Goal: Transaction & Acquisition: Book appointment/travel/reservation

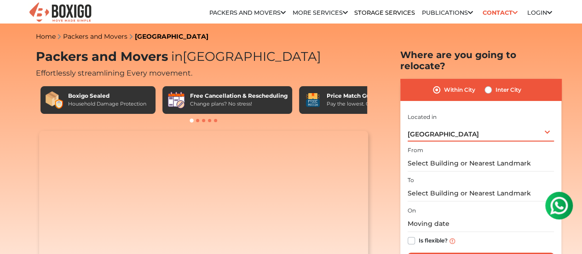
click at [517, 132] on div "[GEOGRAPHIC_DATA] Select City [GEOGRAPHIC_DATA] [GEOGRAPHIC_DATA] [GEOGRAPHIC_D…" at bounding box center [481, 131] width 146 height 19
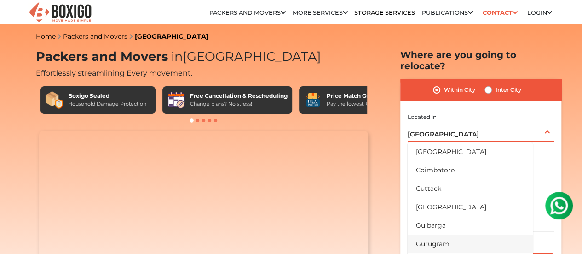
scroll to position [230, 0]
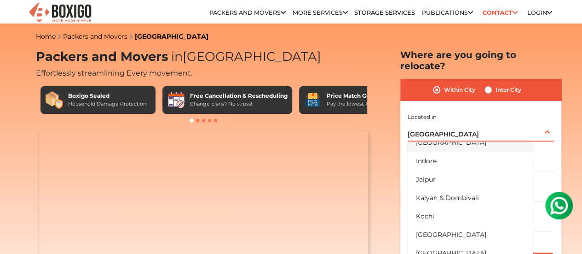
click at [450, 140] on li "[GEOGRAPHIC_DATA]" at bounding box center [470, 142] width 125 height 18
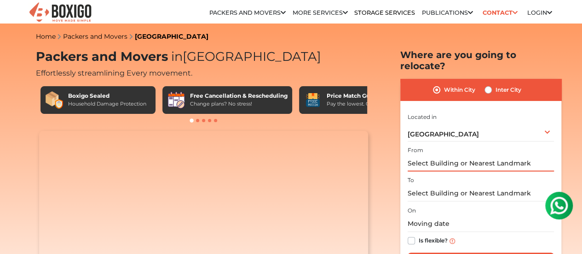
click at [449, 157] on input "text" at bounding box center [481, 163] width 146 height 16
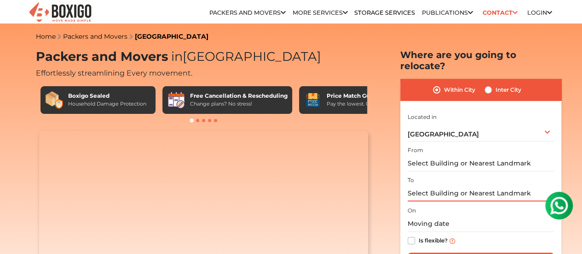
click at [447, 189] on input "text" at bounding box center [481, 193] width 146 height 16
click at [541, 191] on html at bounding box center [559, 205] width 37 height 37
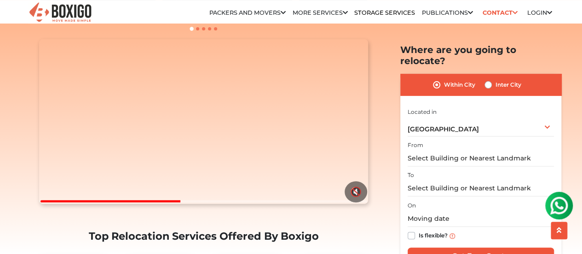
scroll to position [92, 0]
click at [450, 150] on input "text" at bounding box center [481, 158] width 146 height 16
click at [438, 185] on input "text" at bounding box center [481, 188] width 146 height 16
click at [496, 79] on label "Inter City" at bounding box center [509, 84] width 26 height 11
click at [486, 79] on input "Inter City" at bounding box center [488, 83] width 7 height 9
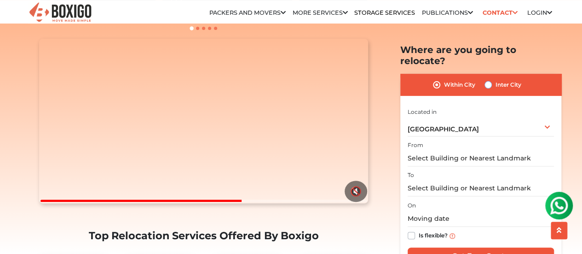
radio input "true"
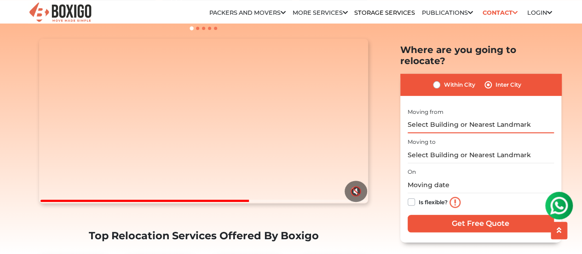
click at [428, 117] on input "text" at bounding box center [481, 124] width 146 height 16
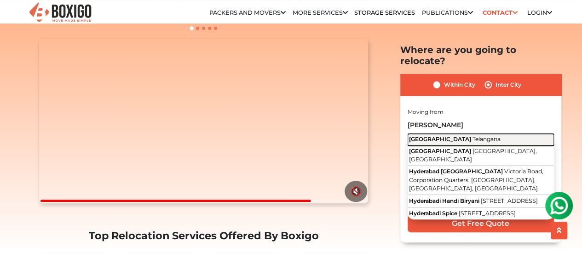
click at [473, 135] on span "Telangana" at bounding box center [487, 138] width 28 height 7
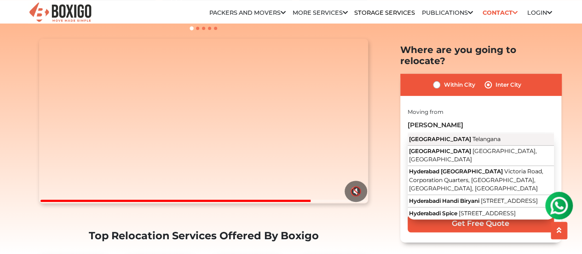
type input "[GEOGRAPHIC_DATA], [GEOGRAPHIC_DATA]"
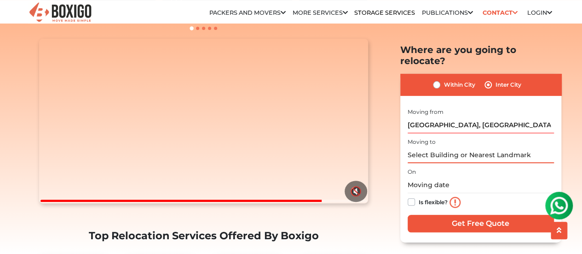
click at [462, 148] on input "text" at bounding box center [481, 155] width 146 height 16
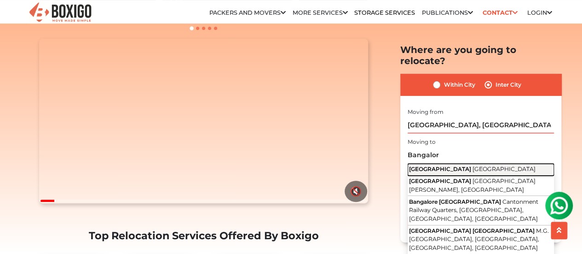
click at [473, 165] on span "[GEOGRAPHIC_DATA]" at bounding box center [504, 168] width 63 height 7
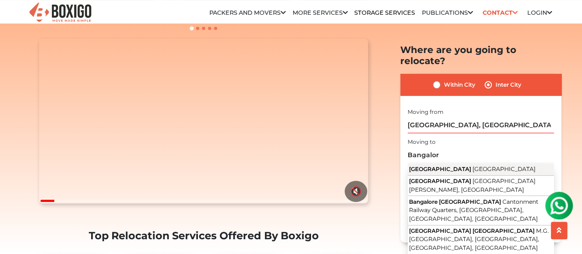
type input "[GEOGRAPHIC_DATA], [GEOGRAPHIC_DATA]"
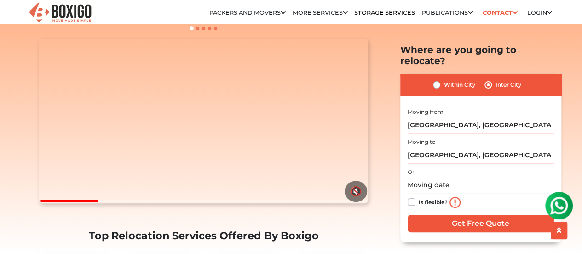
click at [419, 196] on label "Is flexible?" at bounding box center [433, 201] width 29 height 10
click at [410, 196] on input "Is flexible?" at bounding box center [411, 200] width 7 height 9
checkbox input "true"
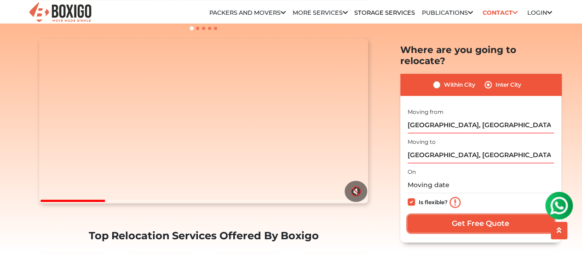
click at [441, 214] on input "Get Free Quote" at bounding box center [481, 222] width 146 height 17
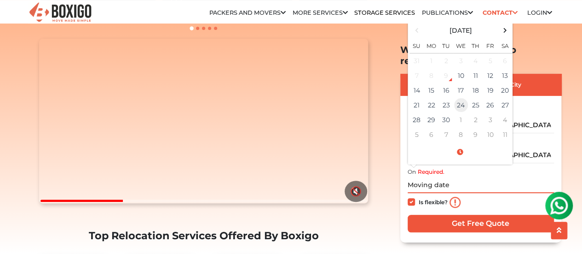
click at [465, 98] on td "24" at bounding box center [461, 105] width 15 height 15
type input "[DATE] 12:00 AM"
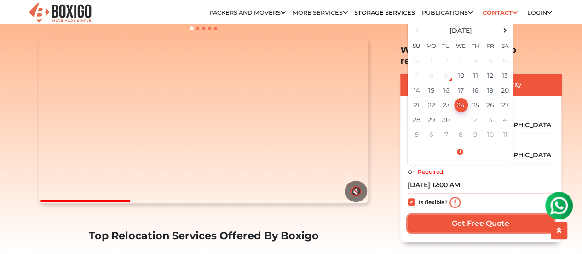
click at [463, 214] on input "Get Free Quote" at bounding box center [481, 222] width 146 height 17
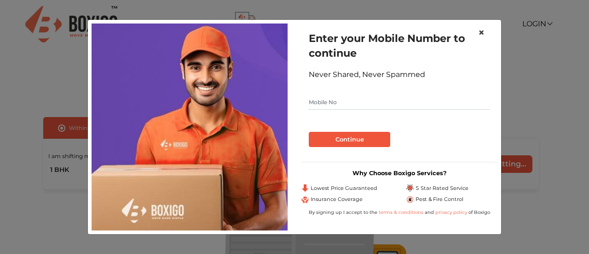
click at [479, 32] on span "×" at bounding box center [481, 32] width 6 height 13
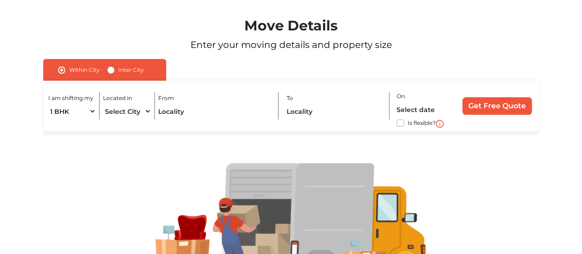
scroll to position [123, 0]
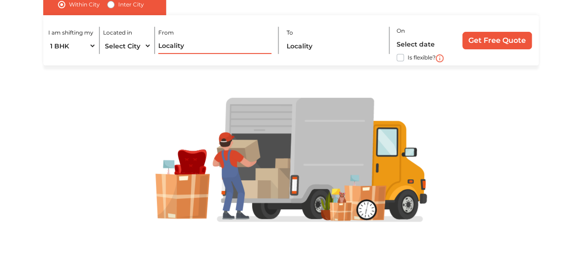
click at [244, 47] on input "text" at bounding box center [214, 46] width 113 height 16
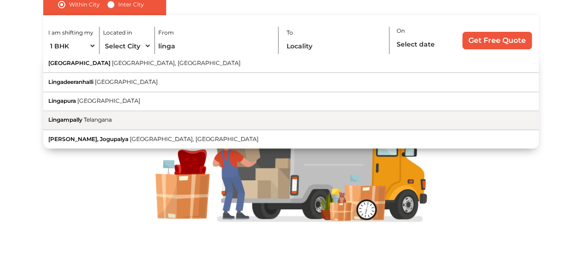
click at [224, 120] on button "Lingampally Telangana" at bounding box center [291, 120] width 496 height 19
type input "Lingampally, Telangana"
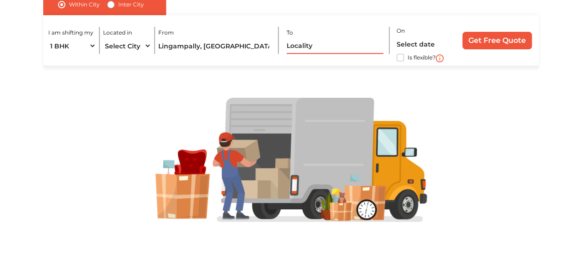
click at [358, 40] on input "text" at bounding box center [335, 46] width 97 height 16
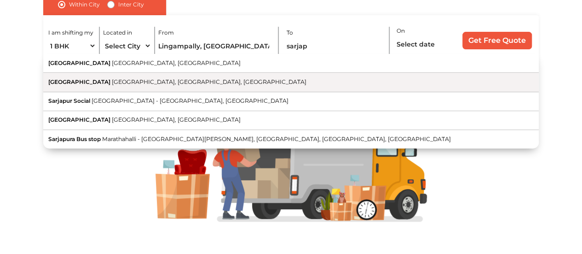
click at [222, 85] on button "Sarjapur Main Road Kaikondrahalli, Bengaluru, Karnataka" at bounding box center [291, 82] width 496 height 19
type input "Sarjapur Main Road, Kaikondrahalli, Bengaluru, Karnataka"
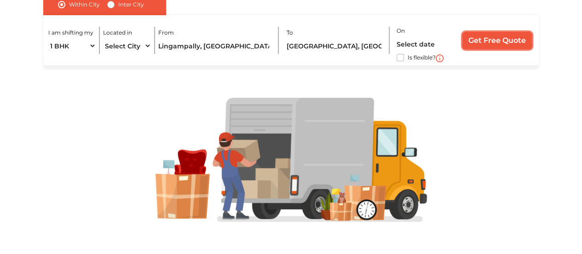
click at [501, 40] on input "Get Free Quote" at bounding box center [498, 40] width 70 height 17
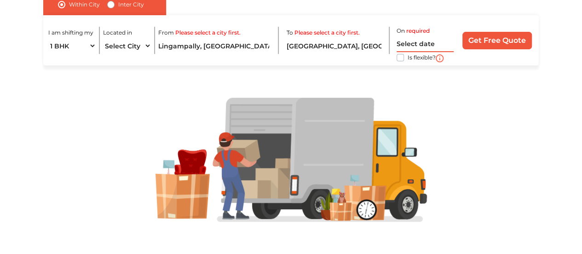
click at [418, 45] on input "text" at bounding box center [425, 44] width 57 height 16
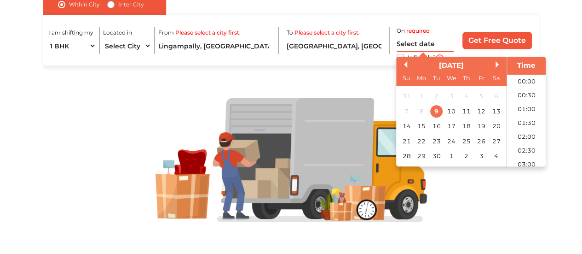
scroll to position [555, 0]
click at [450, 143] on div "24" at bounding box center [451, 141] width 12 height 12
type input "24/09/2025 12:00 AM"
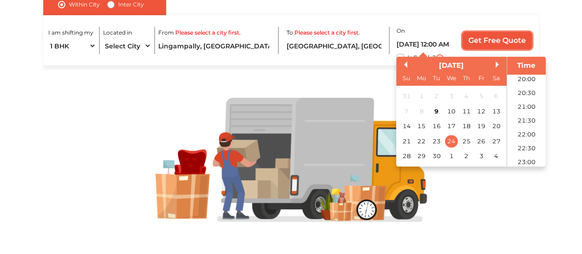
click at [490, 41] on input "Get Free Quote" at bounding box center [498, 40] width 70 height 17
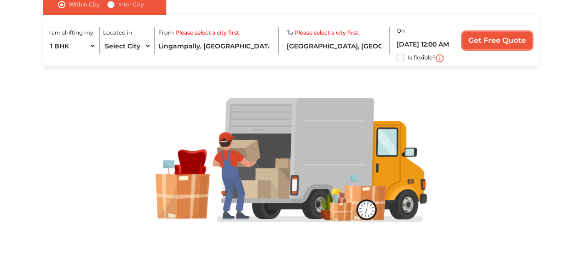
click at [486, 44] on input "Get Free Quote" at bounding box center [498, 40] width 70 height 17
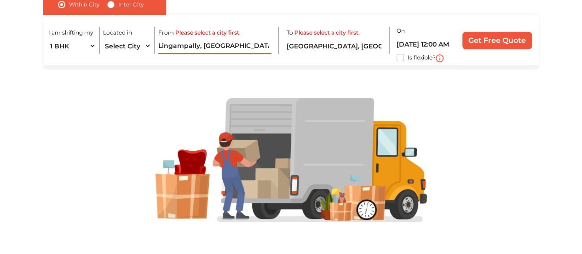
click at [247, 48] on input "Lingampally, Telangana" at bounding box center [214, 46] width 113 height 16
click at [235, 35] on label "Please select a city first." at bounding box center [207, 33] width 65 height 8
click at [121, 49] on select "Select City Bangalore Bengaluru Bhopal Bhubaneswar Chennai Coimbatore Cuttack D…" at bounding box center [127, 46] width 48 height 16
click at [120, 3] on label "Inter City" at bounding box center [131, 4] width 26 height 11
click at [115, 3] on input "Inter City" at bounding box center [110, 3] width 7 height 9
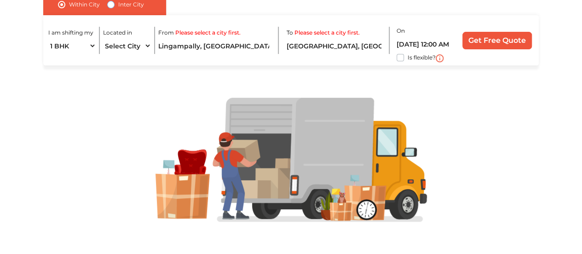
radio input "true"
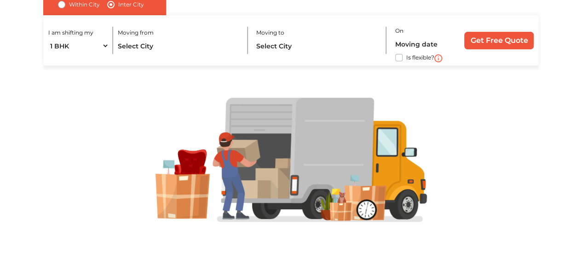
scroll to position [122, 0]
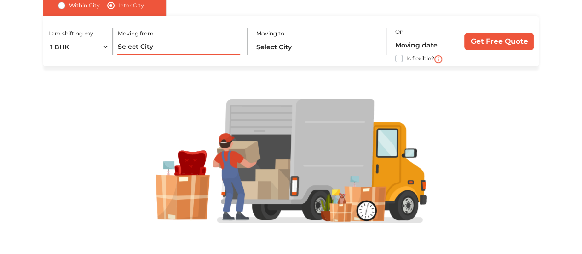
click at [137, 48] on input "text" at bounding box center [178, 47] width 122 height 16
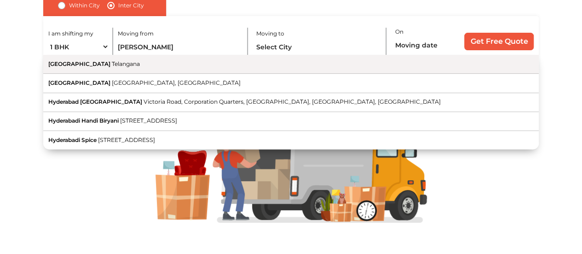
click at [163, 64] on button "Hyderabad [GEOGRAPHIC_DATA]" at bounding box center [291, 64] width 496 height 19
type input "[GEOGRAPHIC_DATA], [GEOGRAPHIC_DATA]"
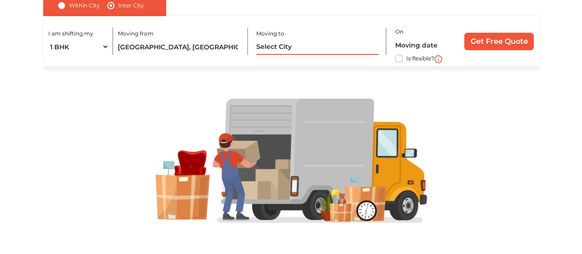
click at [260, 45] on input "text" at bounding box center [317, 47] width 122 height 16
click at [272, 52] on input "ba" at bounding box center [317, 47] width 122 height 16
type input "b"
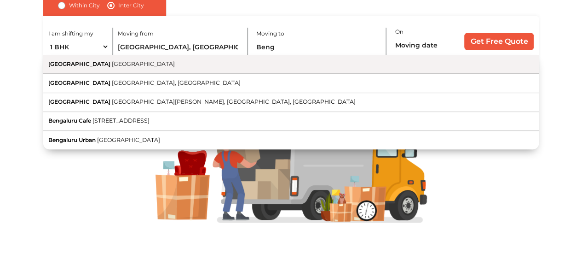
click at [217, 69] on button "Bengaluru Karnataka" at bounding box center [291, 64] width 496 height 19
type input "Bengaluru, Karnataka"
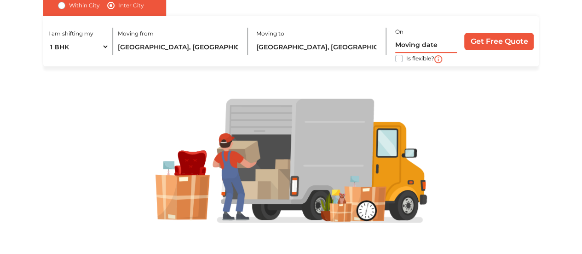
click at [450, 42] on input "text" at bounding box center [426, 45] width 62 height 16
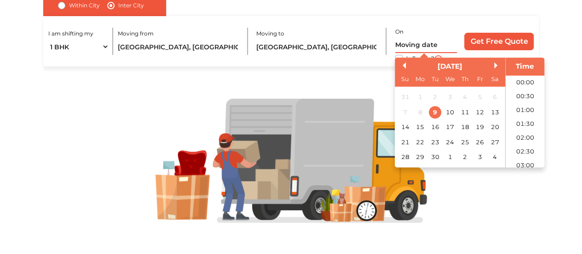
scroll to position [555, 0]
click at [458, 143] on div "21 22 23 24 25 26 27" at bounding box center [450, 141] width 105 height 15
click at [454, 140] on div "24" at bounding box center [450, 142] width 12 height 12
type input "24/09/2025 12:00 AM"
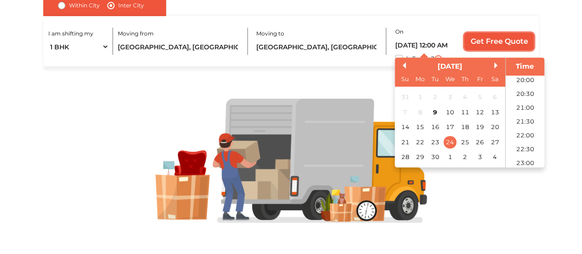
click at [503, 45] on input "Get Free Quote" at bounding box center [500, 41] width 70 height 17
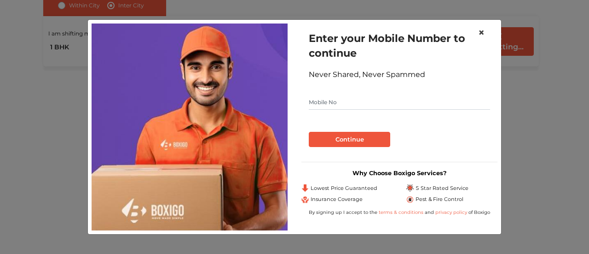
click at [478, 26] on span "×" at bounding box center [481, 32] width 6 height 13
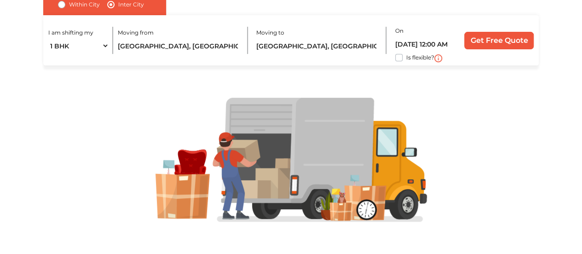
scroll to position [123, 0]
click at [400, 62] on div "Is flexible?" at bounding box center [426, 57] width 62 height 11
click at [407, 60] on label "Is flexible?" at bounding box center [421, 57] width 28 height 10
click at [51, 60] on input "Is flexible?" at bounding box center [46, 56] width 7 height 9
checkbox input "true"
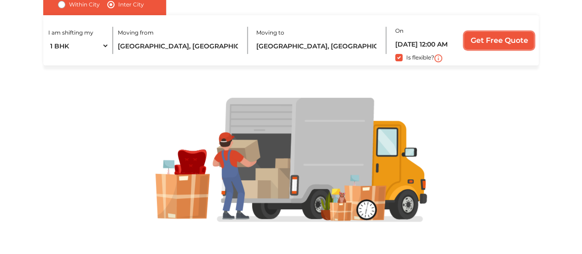
click at [510, 42] on input "Get Free Quote" at bounding box center [500, 40] width 70 height 17
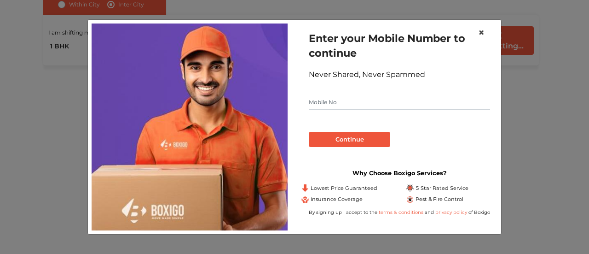
click at [480, 35] on span "×" at bounding box center [481, 32] width 6 height 13
